Goal: Information Seeking & Learning: Learn about a topic

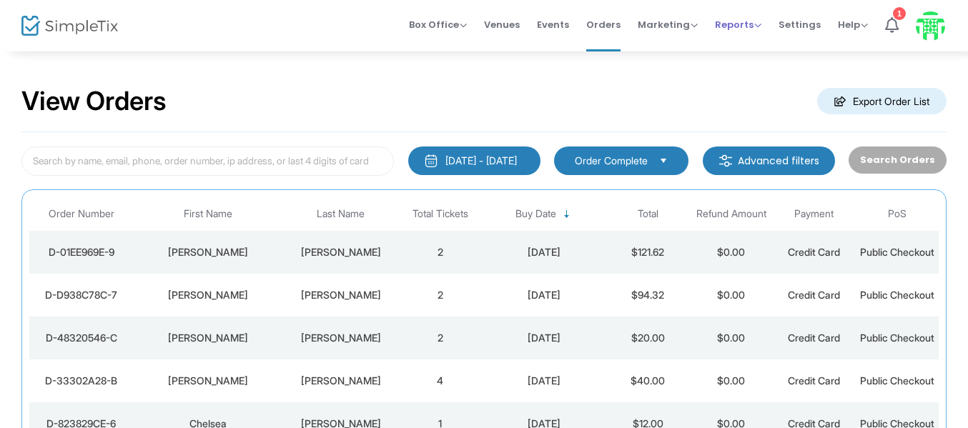
click at [753, 22] on span "Reports" at bounding box center [738, 25] width 46 height 14
click at [746, 52] on li "Analytics" at bounding box center [761, 48] width 93 height 28
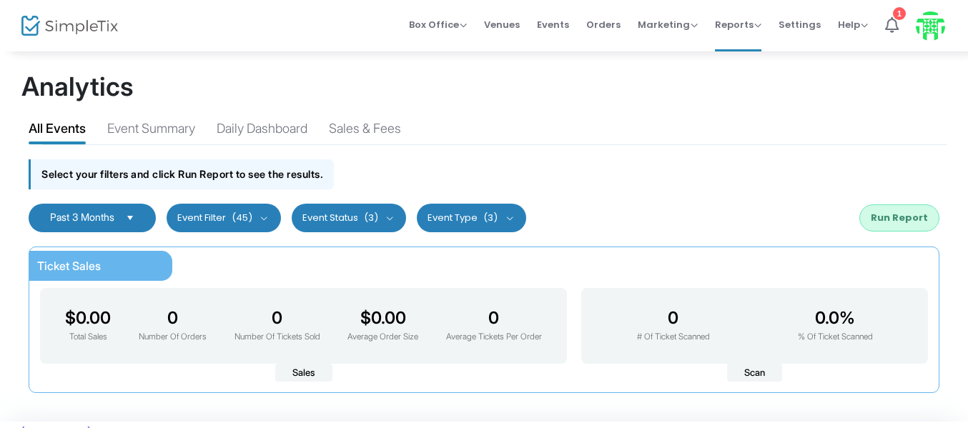
click at [241, 216] on span "(45)" at bounding box center [242, 217] width 21 height 11
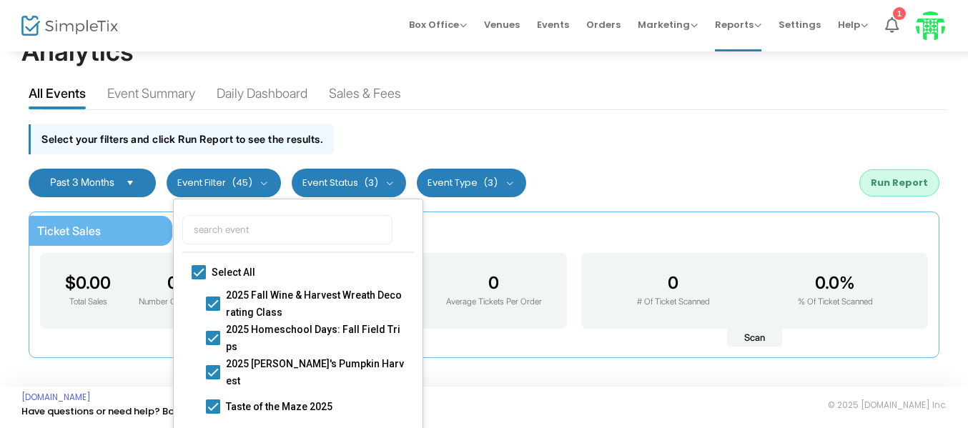
scroll to position [54, 0]
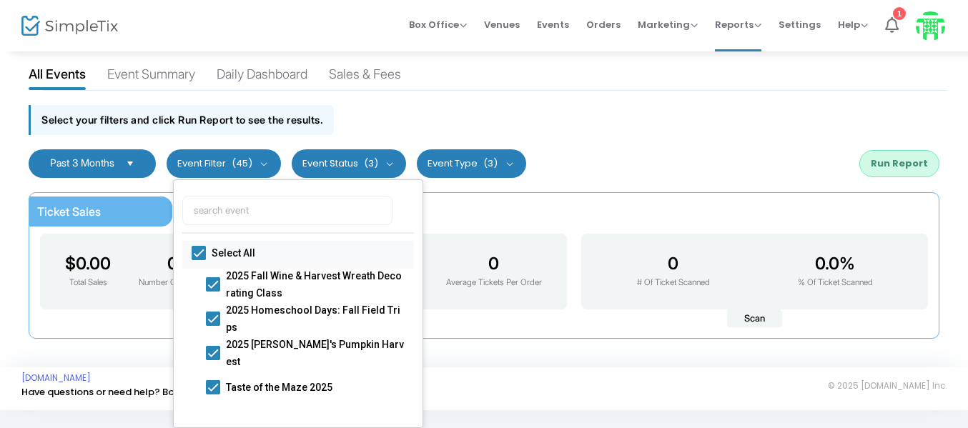
click at [198, 259] on span at bounding box center [199, 253] width 14 height 14
click at [198, 260] on input "Select All" at bounding box center [198, 260] width 1 height 1
checkbox input "false"
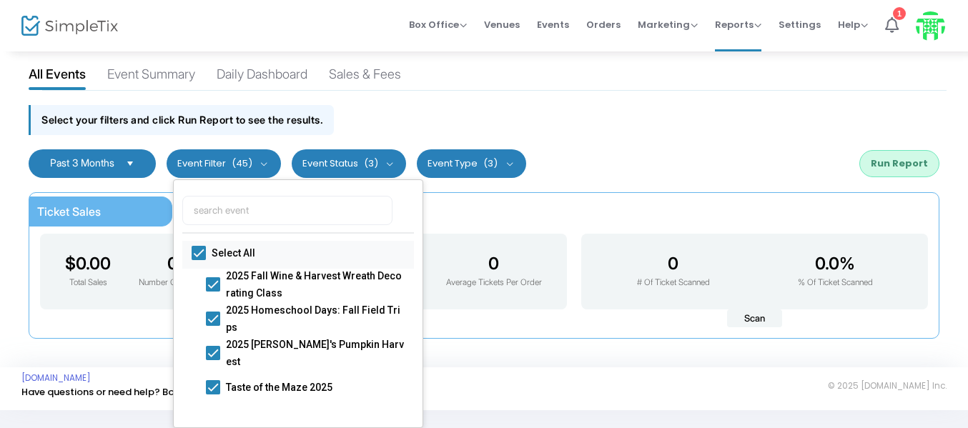
checkbox input "false"
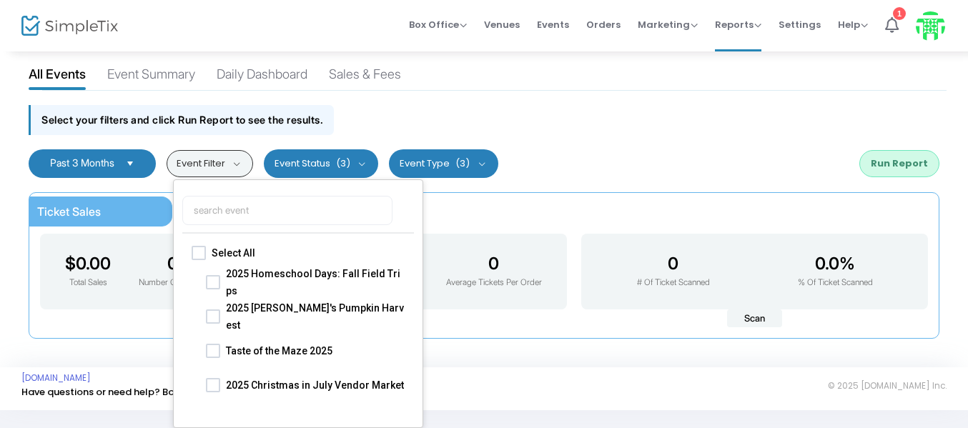
scroll to position [71, 0]
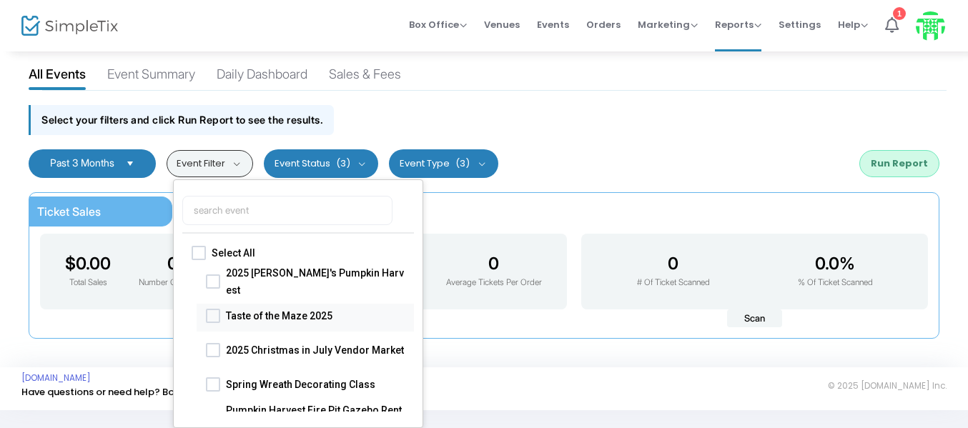
click at [217, 314] on span at bounding box center [213, 315] width 14 height 14
click at [213, 322] on input "Taste of the Maze 2025" at bounding box center [212, 322] width 1 height 1
checkbox input "true"
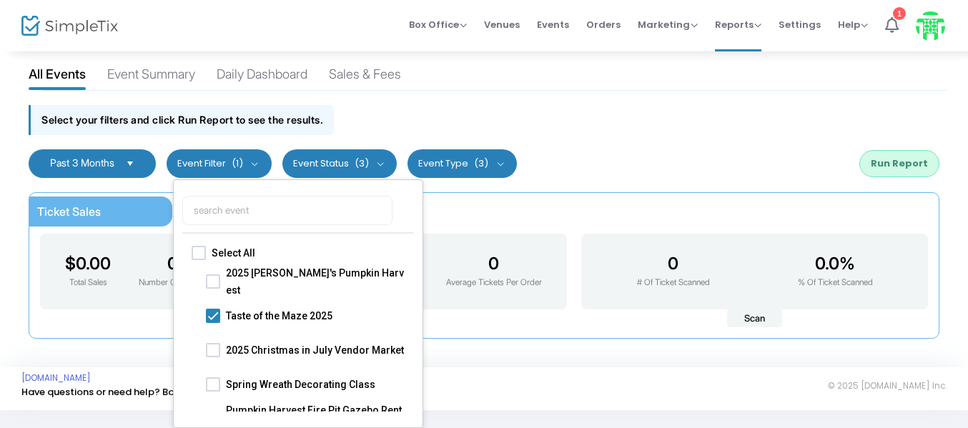
click at [670, 124] on div "Select your filters and click Run Report to see the results." at bounding box center [483, 116] width 925 height 51
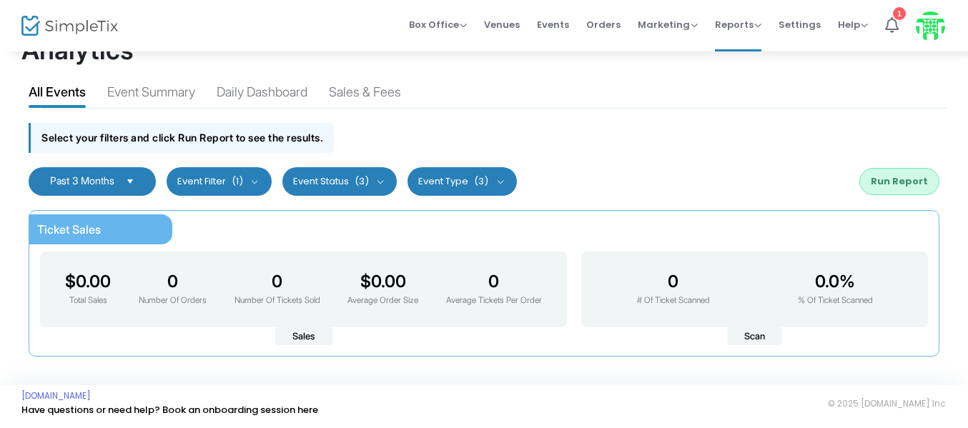
scroll to position [36, 0]
click at [930, 175] on button "Run Report" at bounding box center [899, 181] width 80 height 27
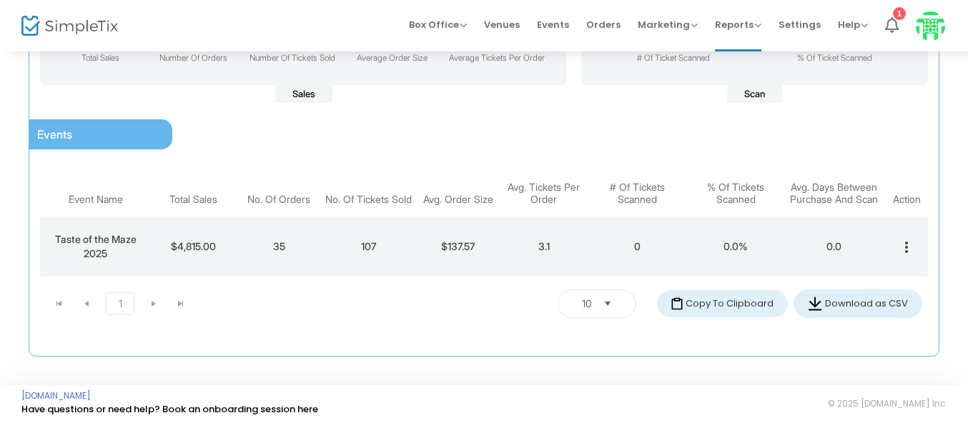
scroll to position [296, 0]
click at [526, 233] on td "3.1" at bounding box center [543, 247] width 85 height 60
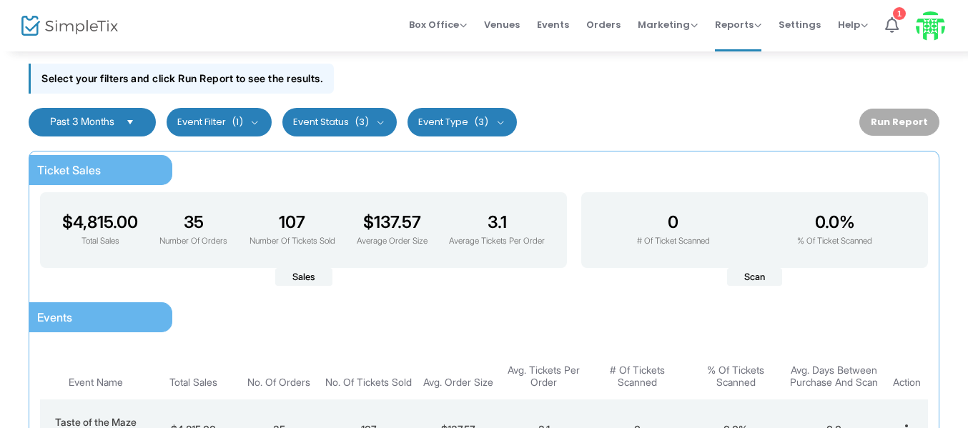
scroll to position [10, 0]
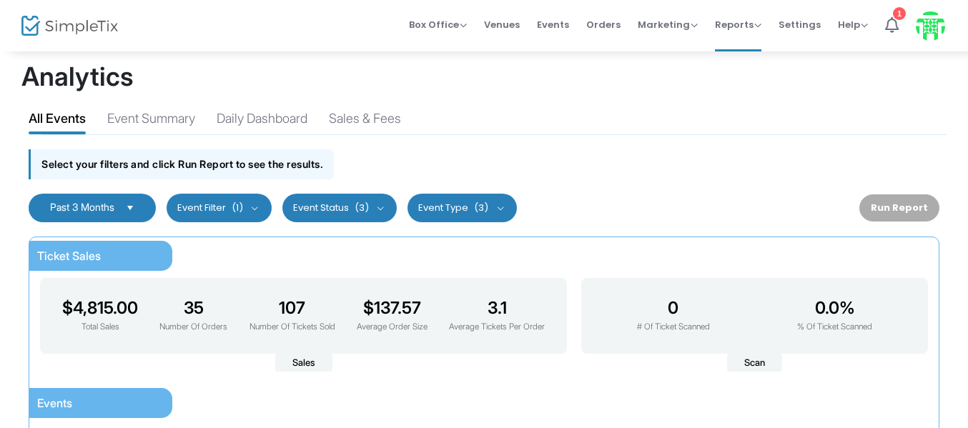
click at [460, 207] on button "Event Type (3)" at bounding box center [461, 208] width 109 height 29
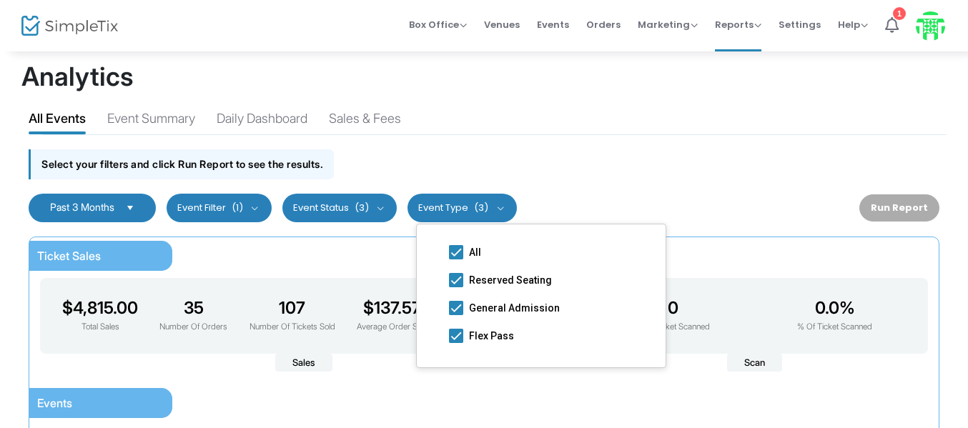
click at [377, 208] on button "Event Status (3)" at bounding box center [339, 208] width 115 height 29
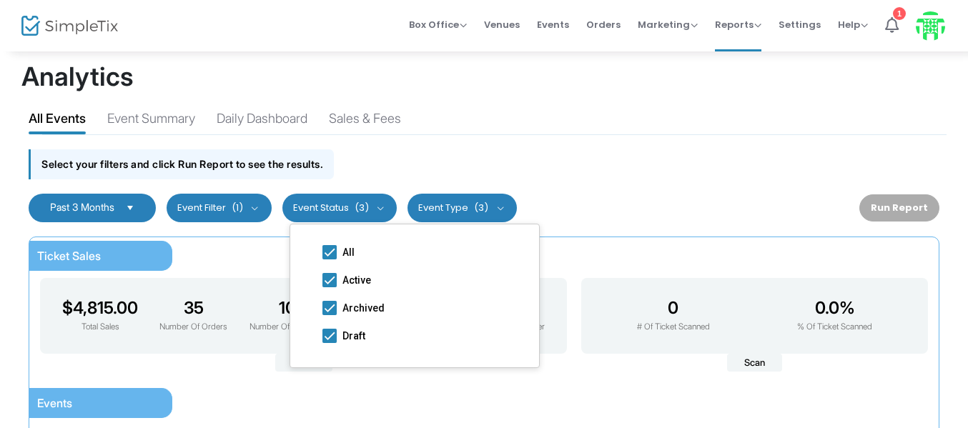
click at [206, 195] on button "Event Filter (1)" at bounding box center [219, 208] width 105 height 29
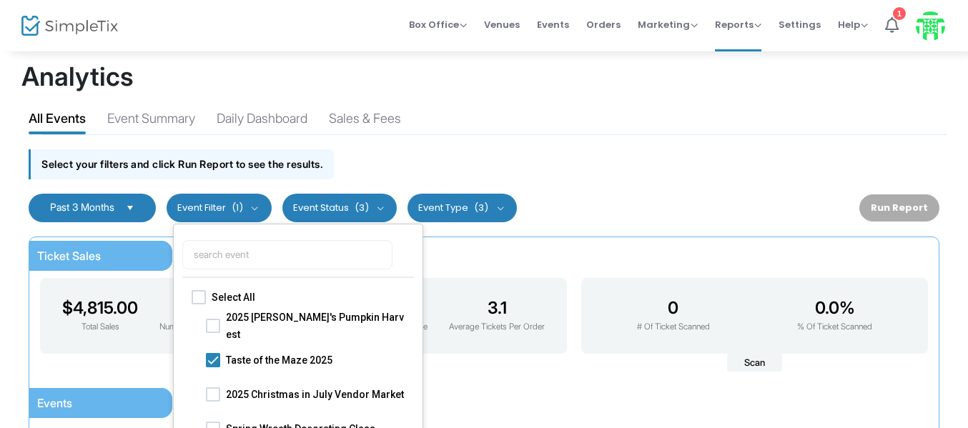
click at [434, 133] on div "All Events Event Summary Daily Dashboard Sales & Fees" at bounding box center [483, 116] width 925 height 36
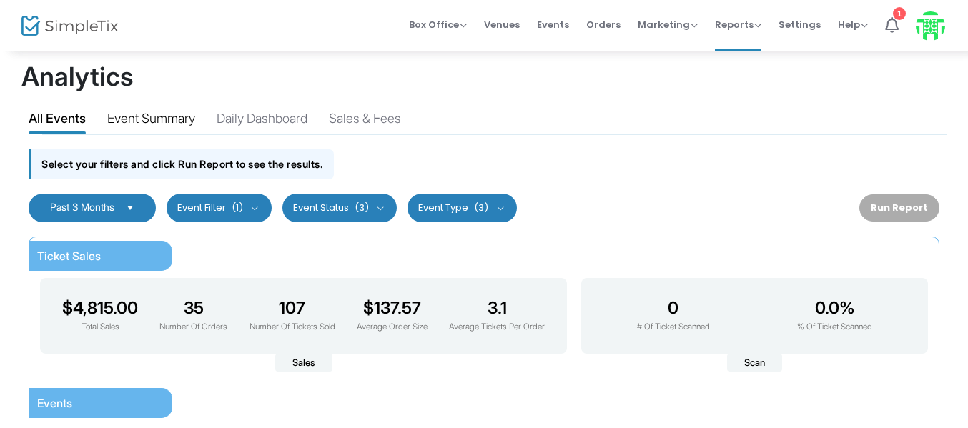
click at [161, 119] on div "Event Summary" at bounding box center [151, 121] width 88 height 25
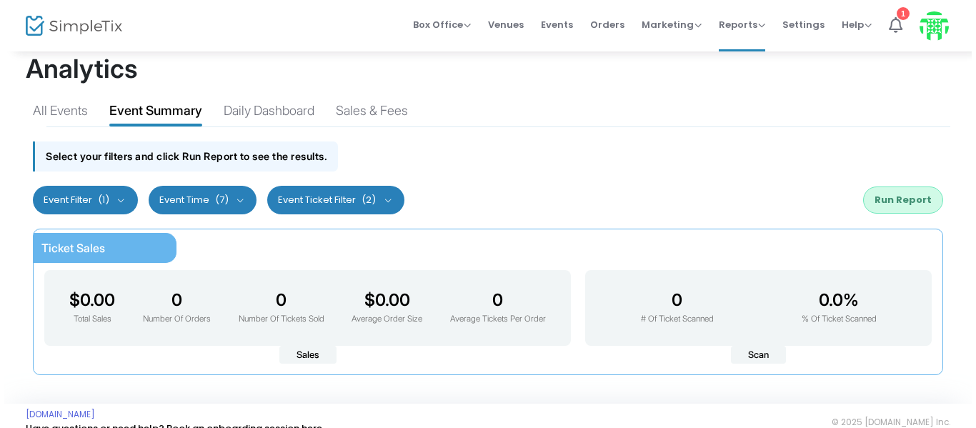
scroll to position [0, 0]
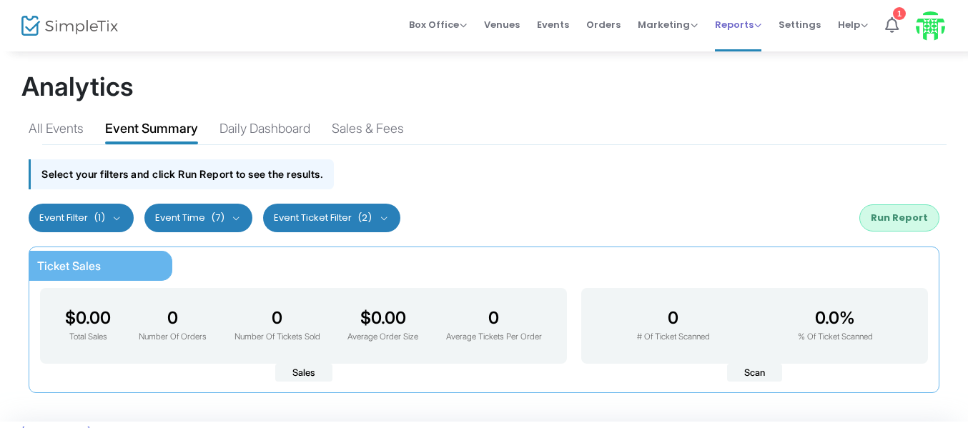
click at [739, 19] on span "Reports" at bounding box center [738, 25] width 46 height 14
click at [747, 69] on li "Sales Reports" at bounding box center [761, 76] width 93 height 28
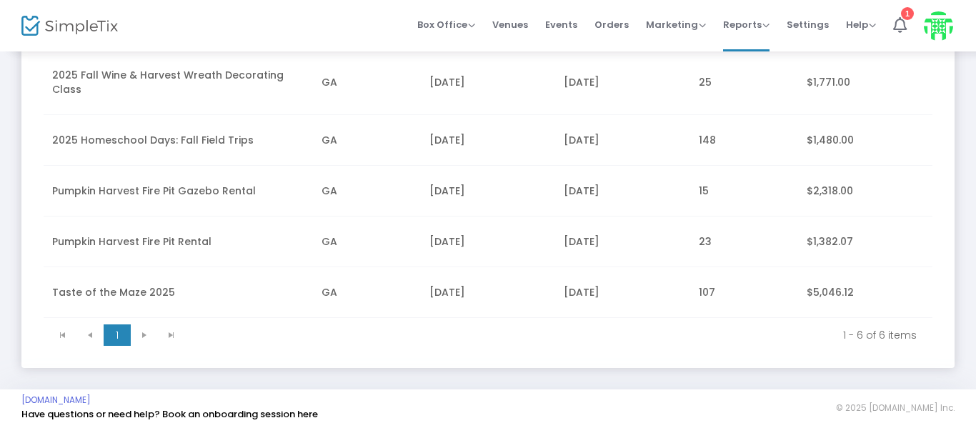
scroll to position [253, 0]
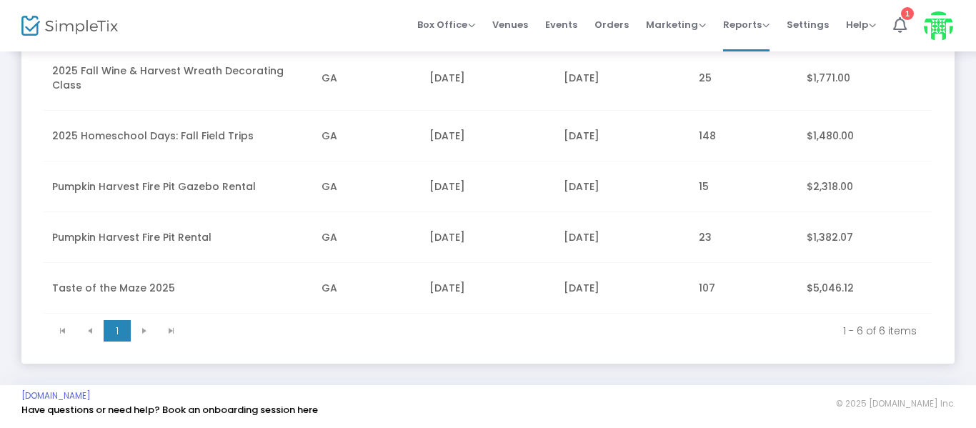
click at [177, 283] on td "Taste of the Maze 2025" at bounding box center [178, 288] width 269 height 51
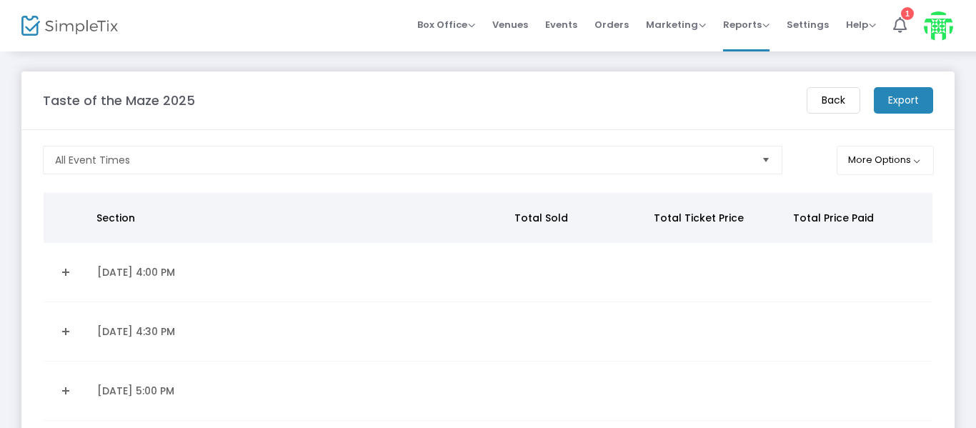
scroll to position [71, 0]
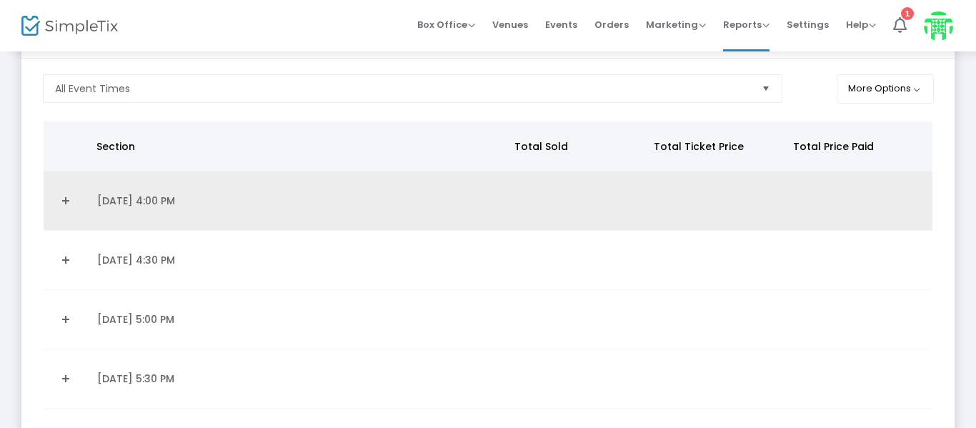
click at [59, 201] on link "Expand Details" at bounding box center [66, 200] width 28 height 23
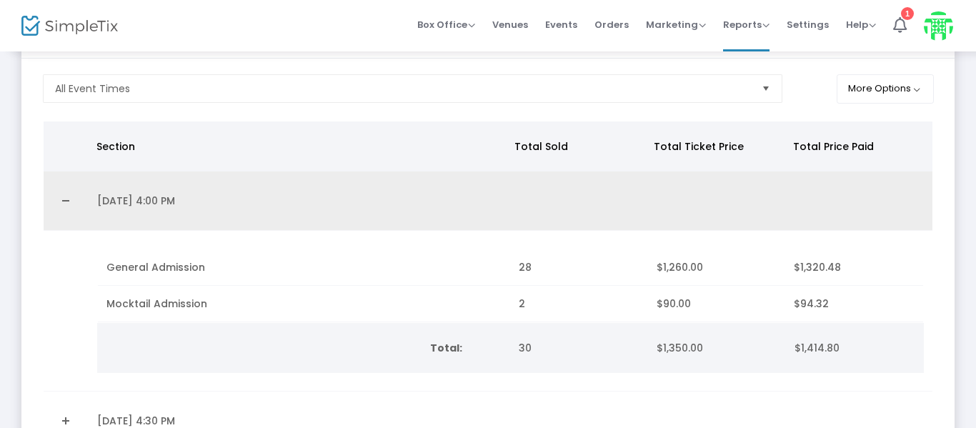
click at [59, 198] on link "Collapse Details" at bounding box center [66, 200] width 28 height 23
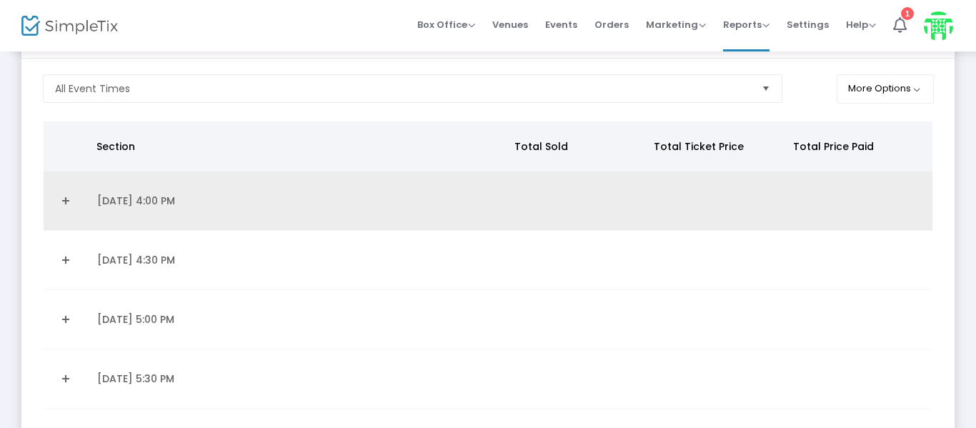
scroll to position [0, 0]
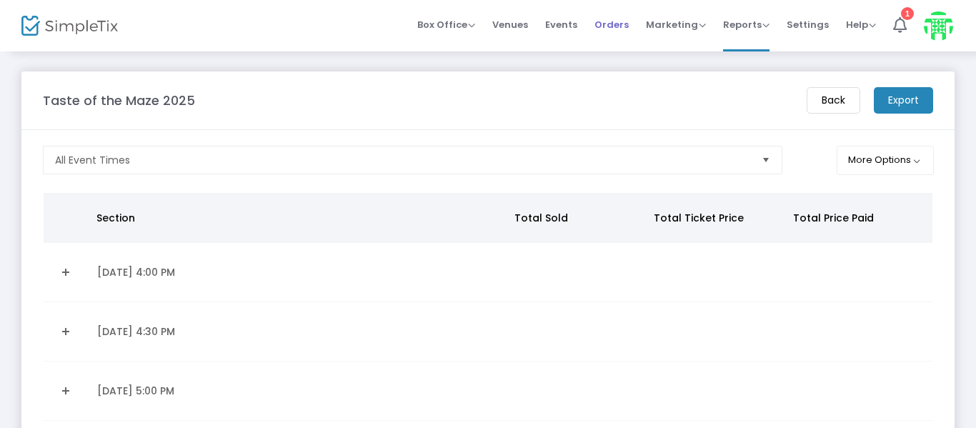
click at [627, 23] on span "Orders" at bounding box center [612, 24] width 34 height 36
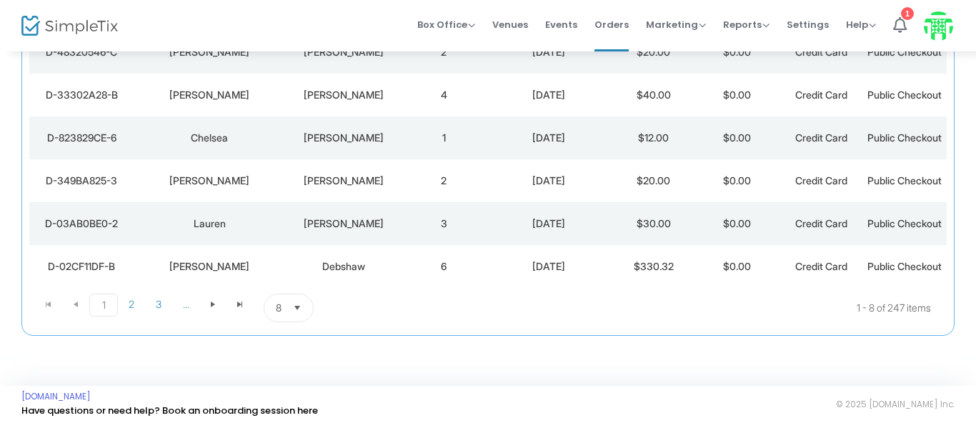
scroll to position [406, 0]
click at [132, 296] on span "2" at bounding box center [131, 303] width 27 height 21
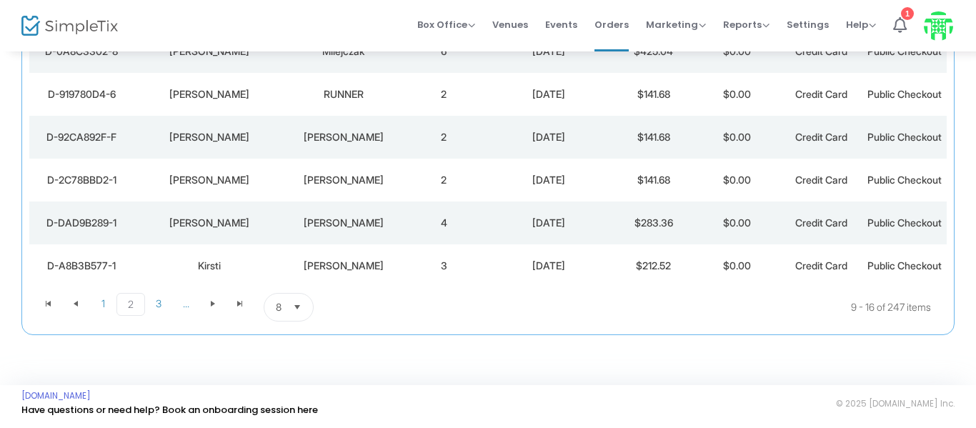
scroll to position [49, 0]
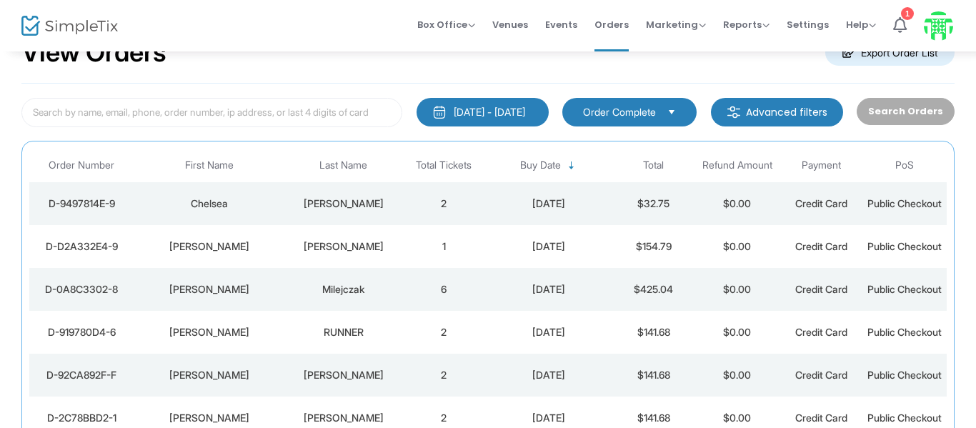
click at [803, 111] on m-button "Advanced filters" at bounding box center [777, 112] width 132 height 29
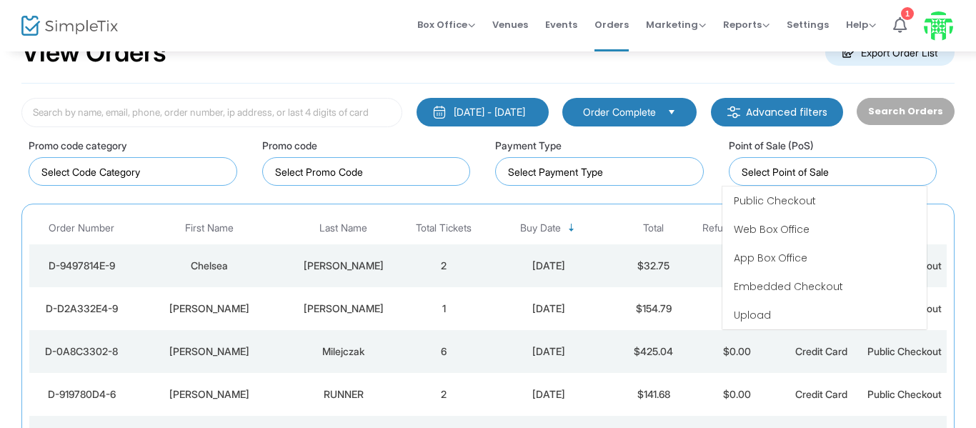
click at [853, 170] on input at bounding box center [836, 171] width 189 height 15
click at [111, 162] on kendo-taglist at bounding box center [132, 171] width 207 height 27
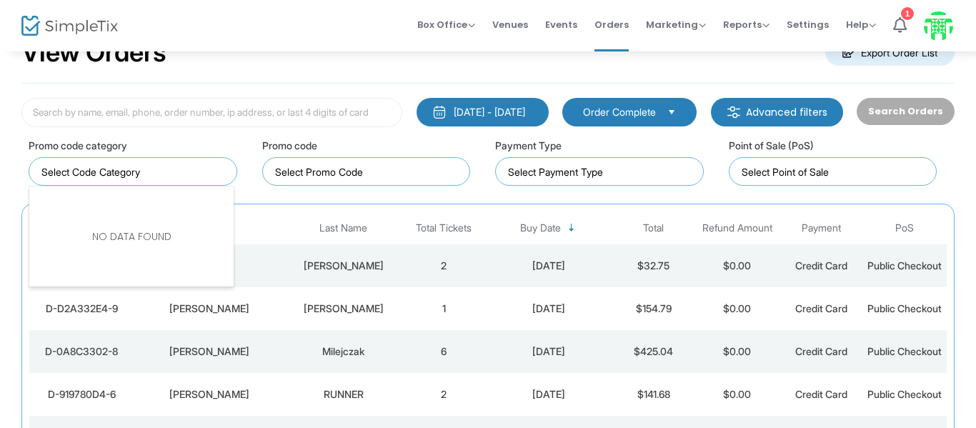
click at [111, 162] on kendo-taglist at bounding box center [132, 171] width 207 height 27
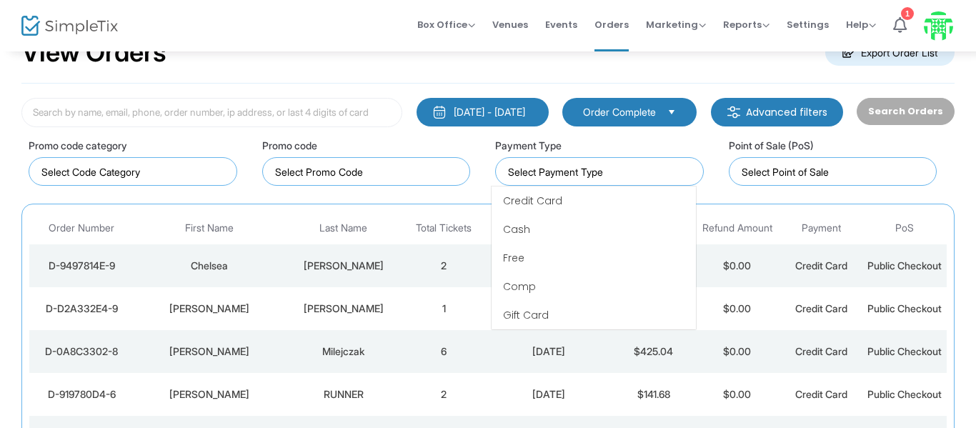
click at [544, 162] on kendo-taglist at bounding box center [599, 171] width 207 height 27
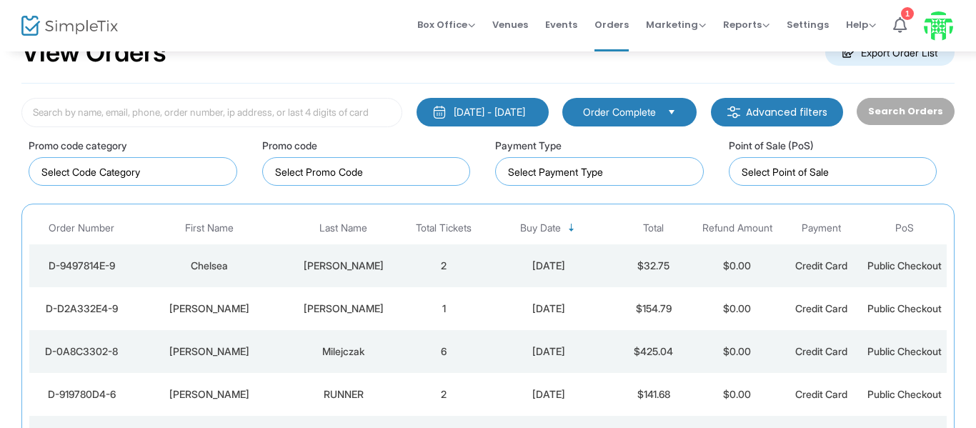
click at [814, 115] on m-button "Advanced filters" at bounding box center [777, 112] width 132 height 29
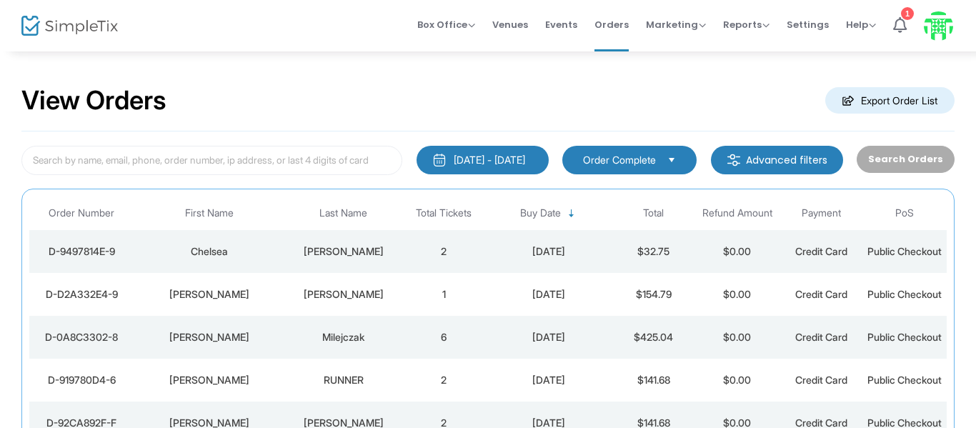
scroll to position [0, 0]
click at [566, 25] on span "Events" at bounding box center [561, 24] width 32 height 36
